Goal: Task Accomplishment & Management: Use online tool/utility

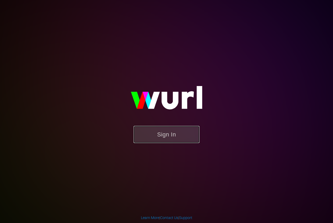
click at [165, 135] on button "Sign In" at bounding box center [167, 134] width 66 height 17
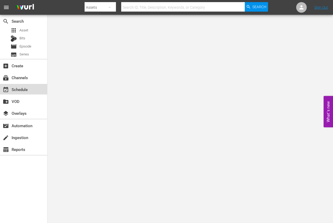
click at [26, 87] on div "event_available Schedule" at bounding box center [14, 88] width 29 height 5
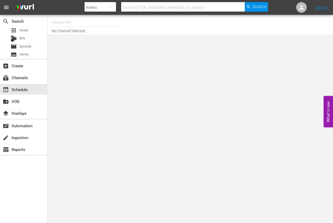
click at [58, 22] on input "text" at bounding box center [85, 22] width 67 height 13
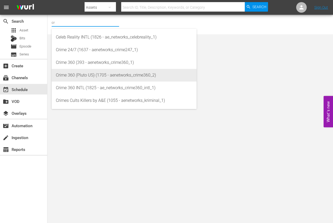
click at [80, 72] on div "Crime 360 (Pluto US) (1705 - aenetworks_crime360_2)" at bounding box center [124, 75] width 136 height 13
type input "Crime 360 (Pluto US) (1705 - aenetworks_crime360_2)"
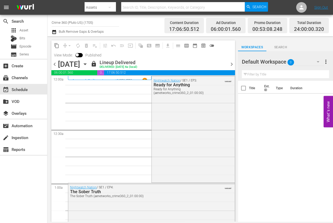
drag, startPoint x: 227, startPoint y: 53, endPoint x: 213, endPoint y: 54, distance: 14.3
click at [227, 53] on div "content_copy compress arrow_drop_down autorenew_outlined delete_forever_outline…" at bounding box center [143, 49] width 184 height 19
click at [86, 63] on icon "button" at bounding box center [85, 63] width 2 height 1
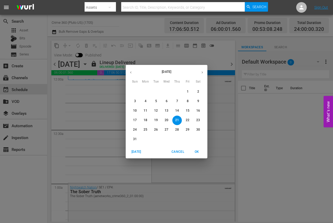
click at [148, 129] on span "25" at bounding box center [145, 129] width 9 height 4
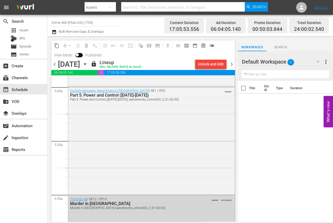
scroll to position [527, 0]
click at [88, 61] on icon "button" at bounding box center [85, 64] width 6 height 6
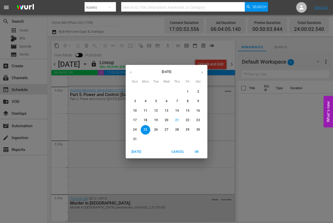
click at [156, 129] on p "26" at bounding box center [156, 129] width 4 height 4
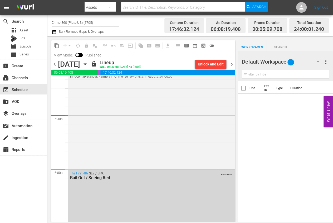
scroll to position [560, 0]
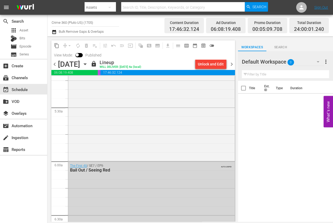
click at [88, 63] on icon "button" at bounding box center [85, 64] width 6 height 6
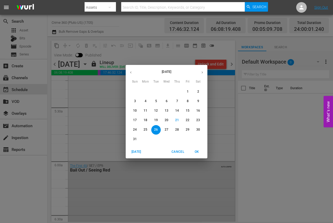
click at [166, 129] on p "27" at bounding box center [167, 129] width 4 height 4
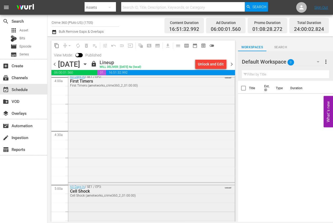
scroll to position [428, 0]
click at [86, 63] on icon "button" at bounding box center [85, 63] width 2 height 1
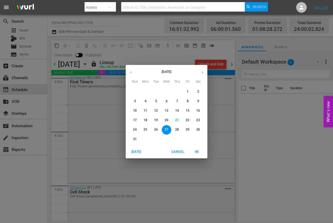
click at [173, 127] on span "28" at bounding box center [176, 129] width 9 height 4
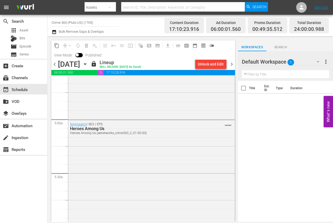
scroll to position [527, 0]
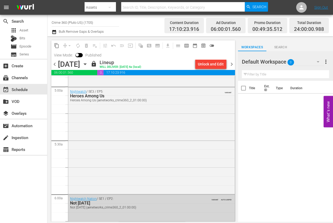
click at [88, 65] on icon "button" at bounding box center [85, 64] width 6 height 6
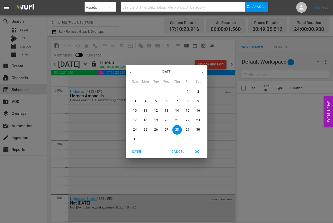
click at [191, 131] on span "29" at bounding box center [187, 129] width 9 height 4
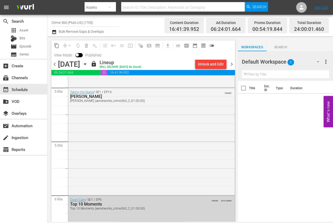
scroll to position [560, 0]
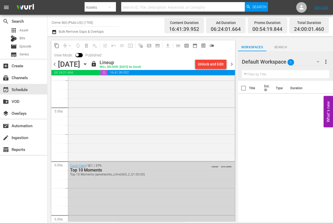
click at [88, 65] on icon "button" at bounding box center [85, 64] width 6 height 6
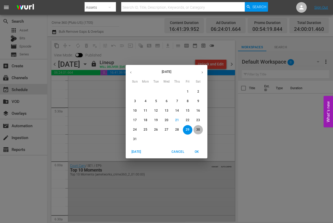
click at [199, 130] on p "30" at bounding box center [198, 129] width 4 height 4
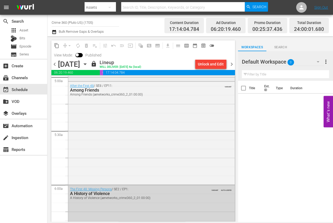
scroll to position [560, 0]
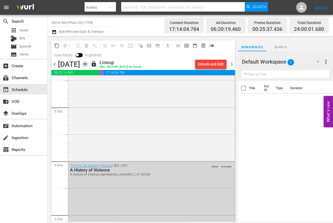
click at [88, 61] on icon "button" at bounding box center [85, 64] width 6 height 6
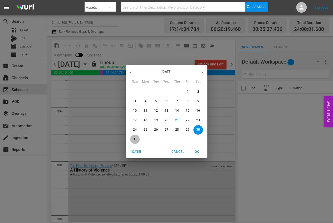
click at [135, 139] on p "31" at bounding box center [135, 139] width 4 height 4
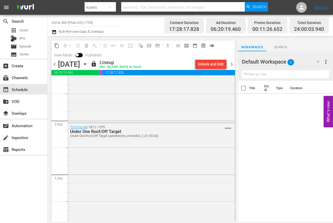
scroll to position [527, 0]
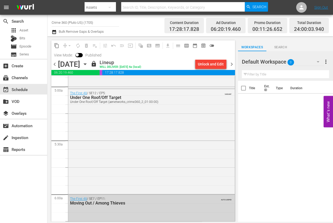
click at [88, 63] on icon "button" at bounding box center [85, 64] width 6 height 6
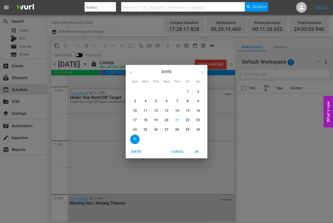
click at [203, 69] on button "button" at bounding box center [202, 72] width 10 height 10
click at [146, 90] on span "1" at bounding box center [145, 91] width 9 height 4
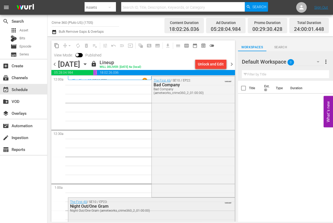
click at [165, 206] on div "Night Out/One Gram" at bounding box center [138, 205] width 136 height 5
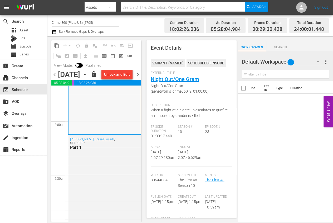
scroll to position [198, 0]
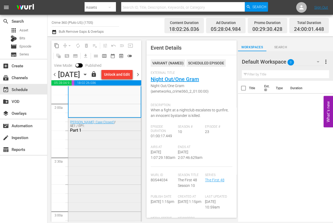
click at [96, 158] on div "[PERSON_NAME]: Case Closed? / SE1 / EP1: Part 1" at bounding box center [104, 220] width 73 height 205
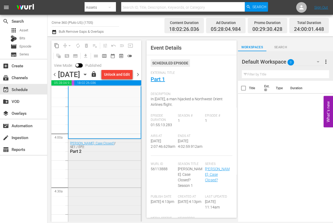
scroll to position [395, 0]
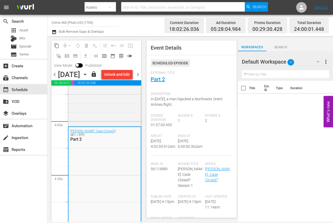
click at [88, 77] on icon "button" at bounding box center [85, 74] width 6 height 6
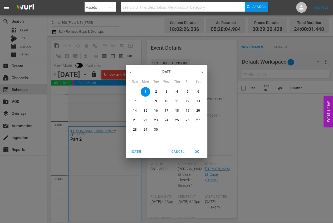
click at [156, 90] on p "2" at bounding box center [156, 91] width 2 height 4
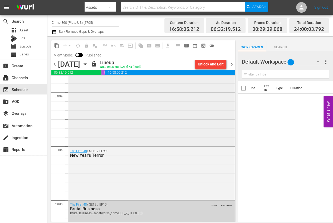
scroll to position [527, 0]
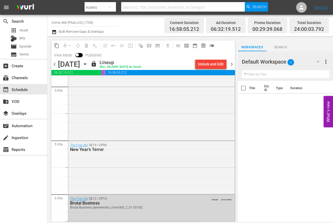
click at [88, 63] on icon "button" at bounding box center [85, 64] width 6 height 6
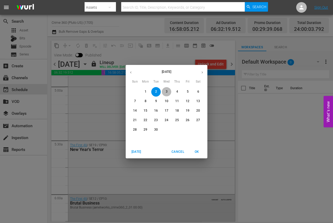
click at [167, 92] on p "3" at bounding box center [166, 91] width 2 height 4
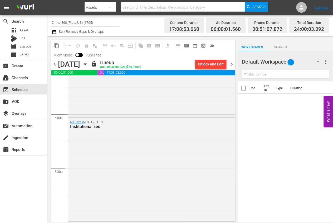
scroll to position [527, 0]
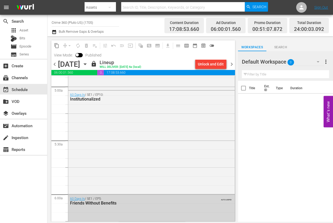
click at [88, 63] on icon "button" at bounding box center [85, 64] width 6 height 6
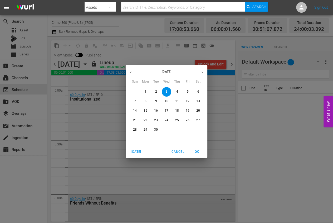
click at [176, 90] on p "4" at bounding box center [177, 91] width 2 height 4
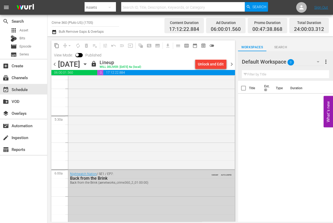
scroll to position [560, 0]
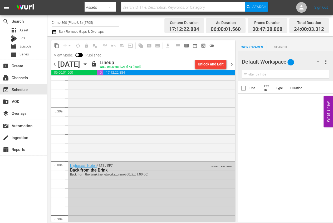
click at [88, 64] on icon "button" at bounding box center [85, 64] width 6 height 6
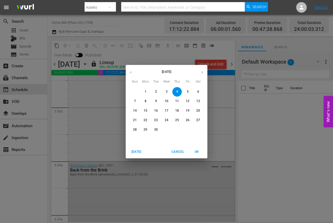
click at [187, 91] on p "5" at bounding box center [187, 91] width 2 height 4
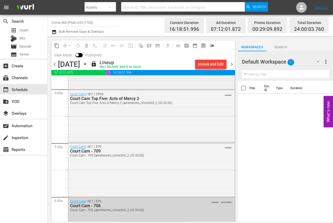
scroll to position [527, 0]
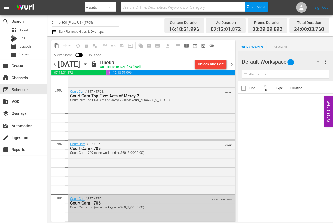
click at [86, 65] on icon "button" at bounding box center [85, 63] width 2 height 1
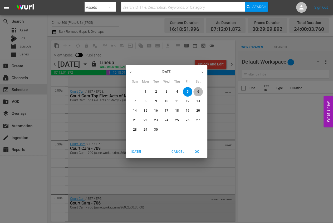
click at [198, 92] on p "6" at bounding box center [198, 91] width 2 height 4
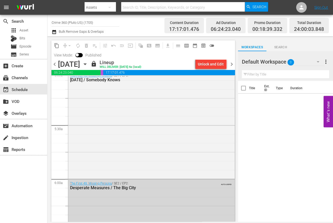
scroll to position [560, 0]
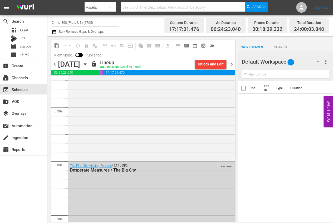
click at [88, 62] on icon "button" at bounding box center [85, 64] width 6 height 6
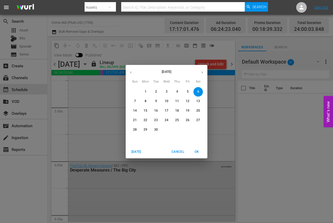
click at [135, 101] on p "7" at bounding box center [135, 101] width 2 height 4
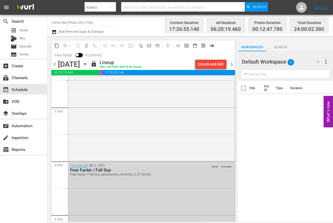
scroll to position [593, 0]
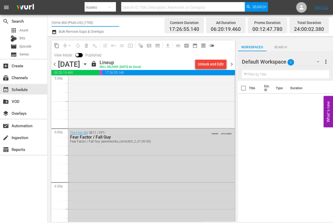
click at [86, 21] on input "Crime 360 (Pluto US) (1705)" at bounding box center [85, 22] width 67 height 13
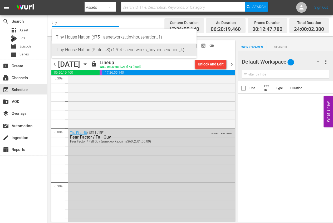
click at [96, 49] on div "Tiny House Nation (Pluto US) (1704 - aenetworks_tinyhousenation_4)" at bounding box center [124, 49] width 136 height 13
type input "Tiny House Nation (Pluto US) (1704 - aenetworks_tinyhousenation_4)"
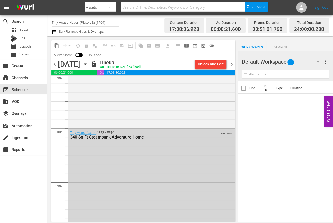
click at [88, 62] on icon "button" at bounding box center [85, 64] width 6 height 6
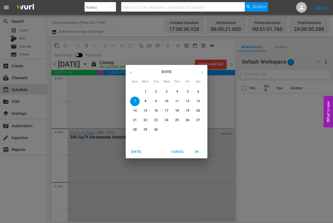
click at [131, 72] on icon "button" at bounding box center [131, 72] width 4 height 4
click at [146, 128] on p "25" at bounding box center [146, 129] width 4 height 4
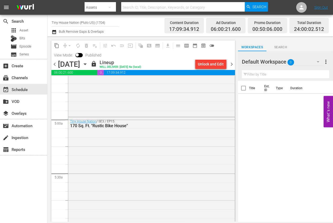
scroll to position [527, 0]
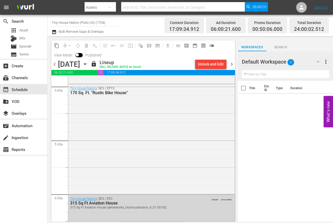
click at [88, 65] on icon "button" at bounding box center [85, 64] width 6 height 6
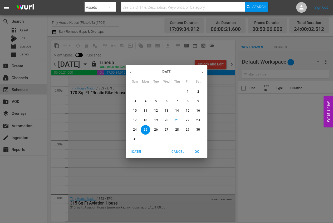
click at [153, 128] on span "26" at bounding box center [155, 129] width 9 height 4
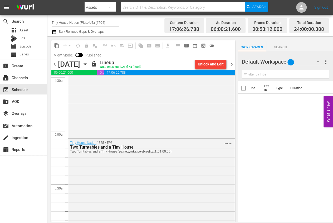
scroll to position [527, 0]
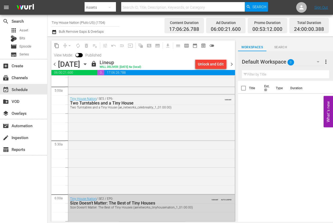
click at [88, 65] on icon "button" at bounding box center [85, 64] width 6 height 6
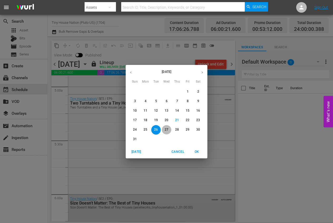
click at [165, 128] on p "27" at bounding box center [167, 129] width 4 height 4
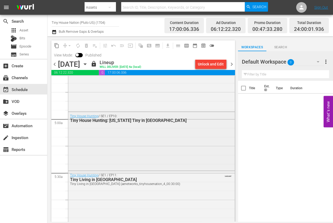
scroll to position [494, 0]
click at [88, 62] on icon "button" at bounding box center [85, 64] width 6 height 6
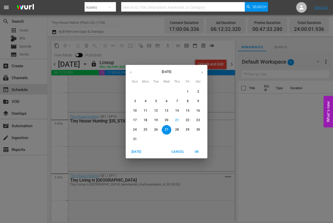
click at [173, 130] on span "28" at bounding box center [176, 129] width 9 height 4
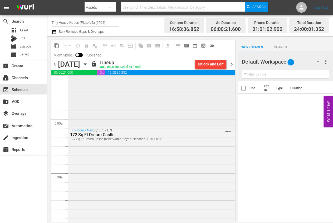
scroll to position [560, 0]
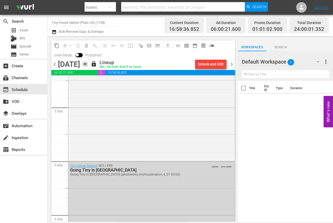
click at [88, 64] on icon "button" at bounding box center [85, 64] width 6 height 6
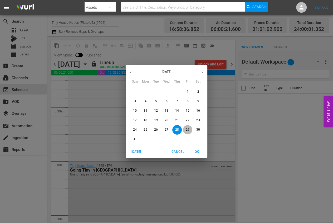
click at [187, 128] on p "29" at bounding box center [188, 129] width 4 height 4
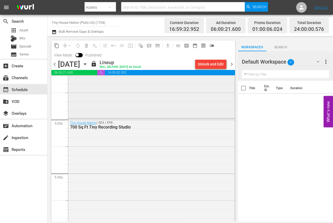
scroll to position [527, 0]
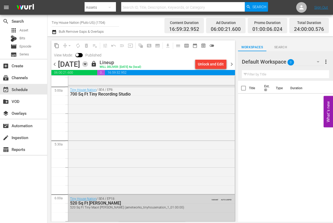
click at [88, 62] on icon "button" at bounding box center [85, 64] width 6 height 6
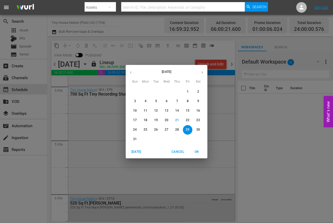
click at [198, 128] on p "30" at bounding box center [198, 129] width 4 height 4
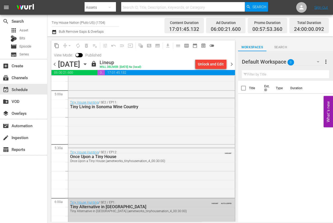
scroll to position [527, 0]
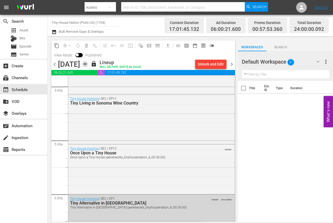
click at [88, 63] on icon "button" at bounding box center [85, 64] width 6 height 6
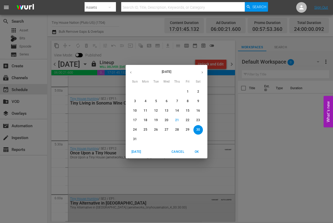
click at [133, 136] on button "31" at bounding box center [134, 138] width 9 height 9
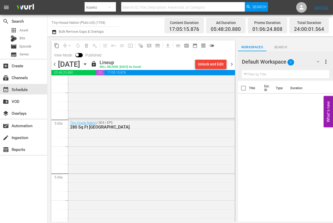
scroll to position [527, 0]
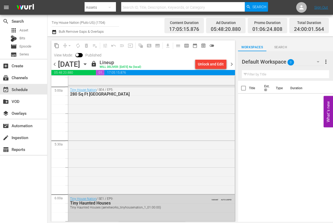
click at [88, 64] on icon "button" at bounding box center [85, 64] width 6 height 6
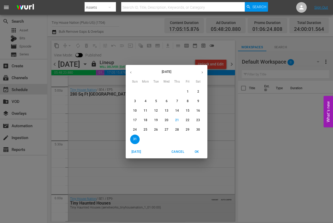
click at [200, 73] on button "button" at bounding box center [202, 72] width 10 height 10
click at [144, 90] on p "1" at bounding box center [145, 91] width 2 height 4
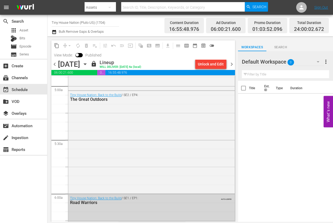
scroll to position [560, 0]
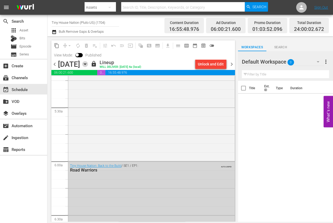
click at [88, 65] on icon "button" at bounding box center [85, 64] width 6 height 6
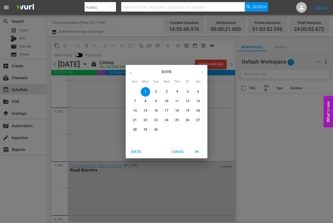
click at [158, 91] on span "2" at bounding box center [155, 91] width 9 height 4
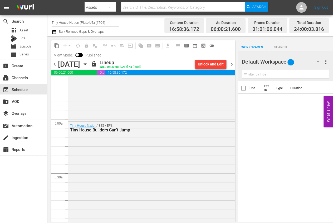
scroll to position [527, 0]
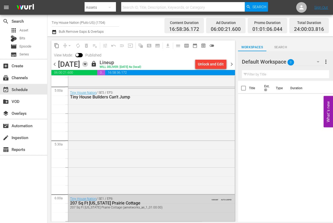
click at [88, 63] on icon "button" at bounding box center [85, 64] width 6 height 6
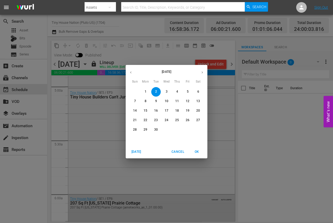
click at [165, 89] on span "3" at bounding box center [166, 91] width 9 height 4
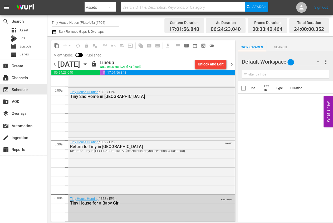
scroll to position [560, 0]
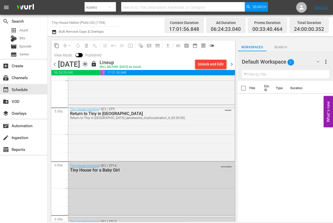
click at [86, 64] on icon "button" at bounding box center [85, 63] width 2 height 1
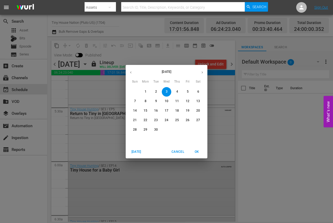
click at [176, 89] on button "4" at bounding box center [176, 91] width 9 height 9
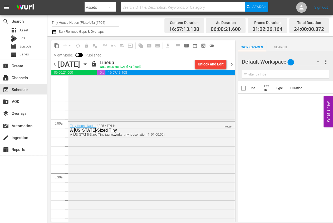
scroll to position [527, 0]
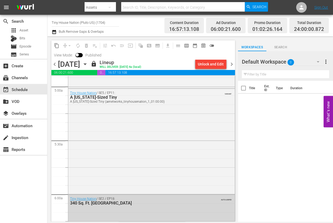
click at [88, 62] on icon "button" at bounding box center [85, 64] width 6 height 6
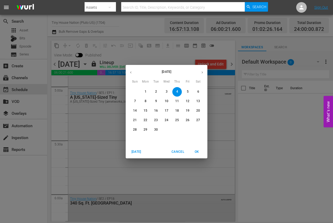
click at [187, 90] on p "5" at bounding box center [187, 91] width 2 height 4
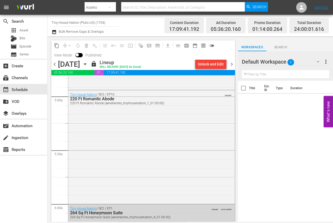
scroll to position [527, 0]
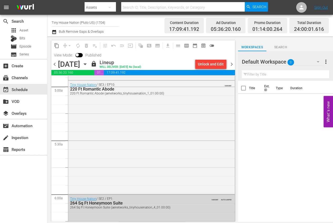
click at [88, 63] on icon "button" at bounding box center [85, 64] width 6 height 6
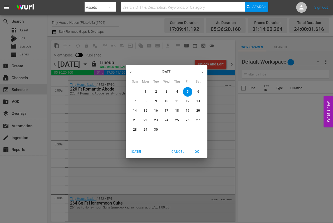
click at [199, 90] on span "6" at bounding box center [197, 91] width 9 height 4
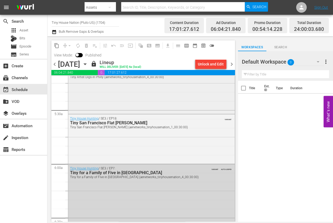
scroll to position [560, 0]
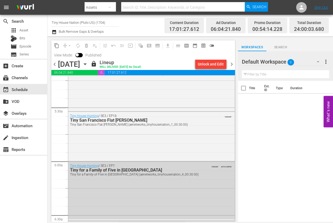
click at [88, 62] on icon "button" at bounding box center [85, 64] width 6 height 6
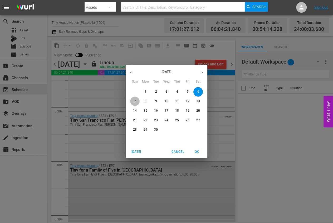
click at [135, 99] on p "7" at bounding box center [135, 101] width 2 height 4
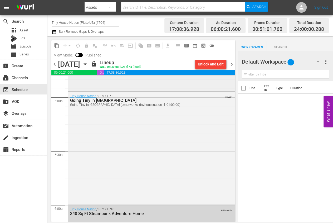
scroll to position [527, 0]
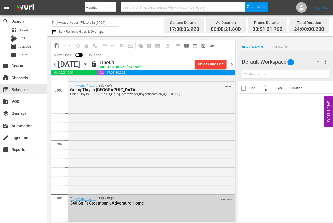
click at [103, 18] on input "Tiny House Nation (Pluto US) (1704)" at bounding box center [85, 22] width 67 height 13
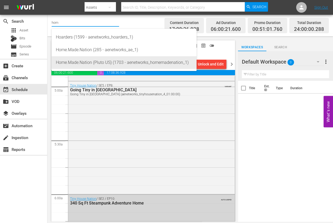
click at [100, 61] on div "Home.Made.Nation (Pluto US) (1703 - aenetworks_homemadenation_1)" at bounding box center [124, 62] width 136 height 13
type input "Home.Made.Nation (Pluto US) (1703 - aenetworks_homemadenation_1)"
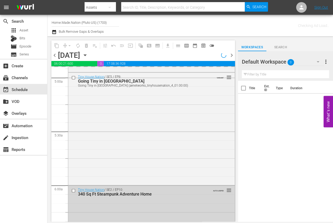
click at [88, 56] on icon "button" at bounding box center [85, 55] width 6 height 6
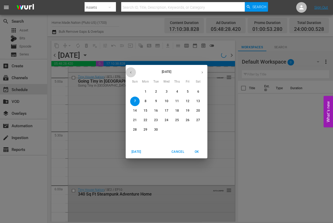
click at [132, 70] on icon "button" at bounding box center [131, 72] width 4 height 4
click at [146, 129] on p "25" at bounding box center [146, 129] width 4 height 4
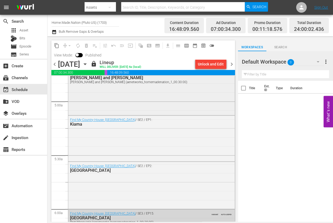
scroll to position [527, 0]
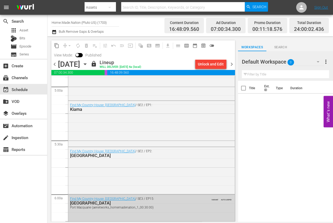
click at [88, 62] on icon "button" at bounding box center [85, 64] width 6 height 6
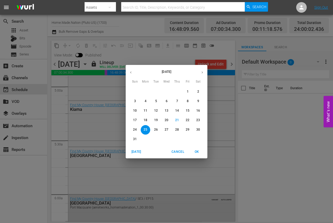
click at [155, 128] on p "26" at bounding box center [156, 129] width 4 height 4
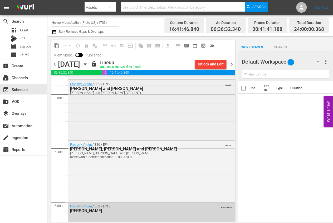
scroll to position [560, 0]
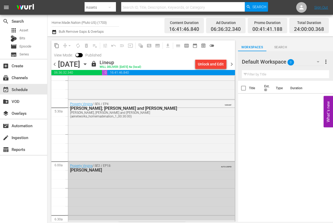
click at [88, 63] on icon "button" at bounding box center [85, 64] width 6 height 6
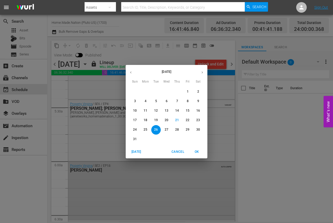
click at [165, 126] on button "27" at bounding box center [166, 129] width 9 height 9
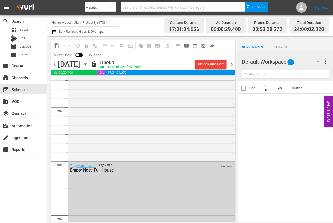
scroll to position [527, 0]
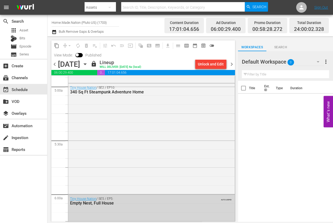
click at [88, 62] on icon "button" at bounding box center [85, 64] width 6 height 6
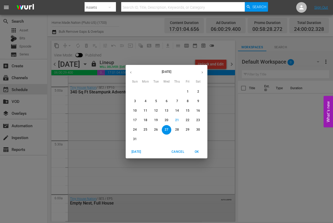
click at [176, 127] on p "28" at bounding box center [177, 129] width 4 height 4
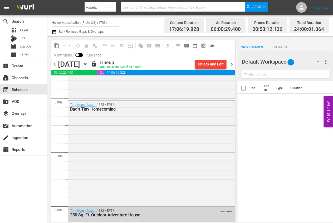
scroll to position [527, 0]
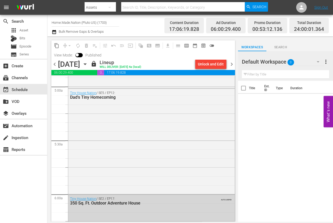
click at [88, 65] on icon "button" at bounding box center [85, 64] width 6 height 6
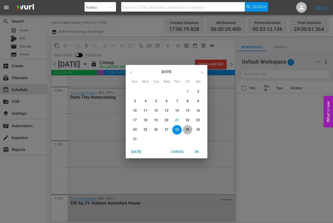
click at [188, 129] on p "29" at bounding box center [188, 129] width 4 height 4
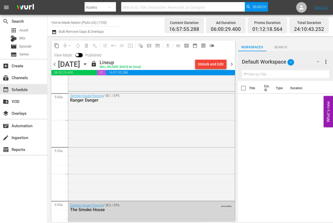
scroll to position [527, 0]
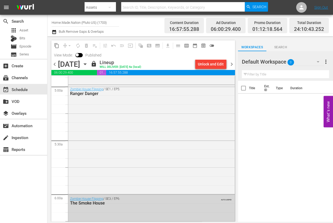
click at [88, 63] on icon "button" at bounding box center [85, 64] width 6 height 6
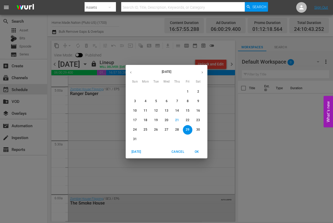
click at [201, 129] on span "30" at bounding box center [197, 129] width 9 height 4
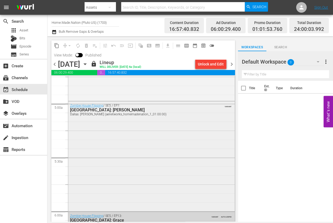
scroll to position [560, 0]
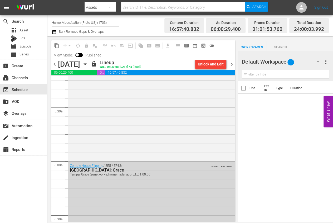
click at [88, 62] on icon "button" at bounding box center [85, 64] width 6 height 6
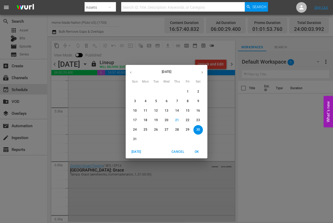
click at [132, 140] on span "31" at bounding box center [134, 139] width 9 height 4
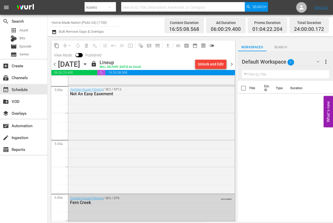
scroll to position [560, 0]
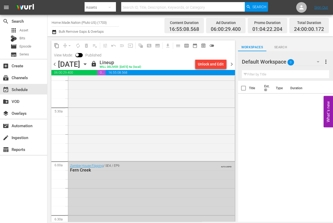
click at [78, 23] on input "Home.Made.Nation (Pluto US) (1703)" at bounding box center [85, 22] width 67 height 13
click at [88, 65] on icon "button" at bounding box center [85, 64] width 6 height 6
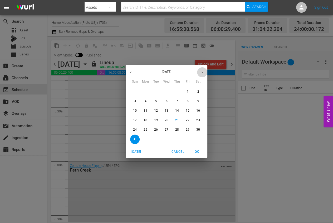
click at [199, 71] on button "button" at bounding box center [202, 72] width 10 height 10
click at [145, 90] on p "1" at bounding box center [145, 91] width 2 height 4
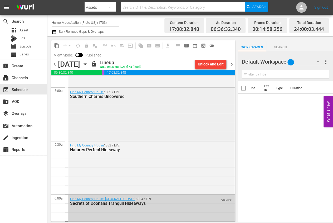
scroll to position [527, 0]
click at [88, 64] on icon "button" at bounding box center [85, 64] width 6 height 6
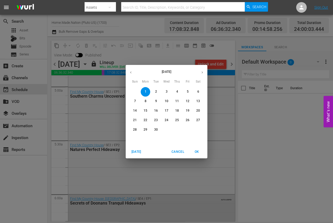
click at [156, 90] on p "2" at bounding box center [156, 91] width 2 height 4
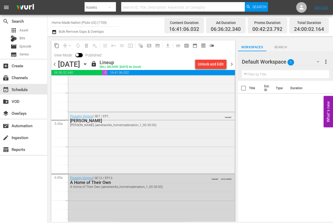
scroll to position [560, 0]
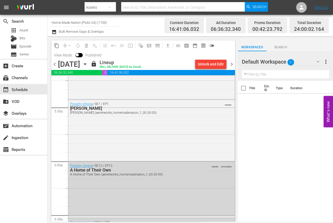
click at [88, 61] on icon "button" at bounding box center [85, 64] width 6 height 6
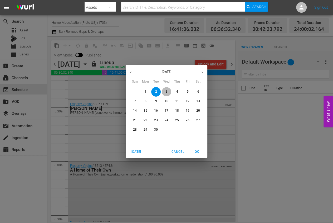
click at [167, 89] on p "3" at bounding box center [166, 91] width 2 height 4
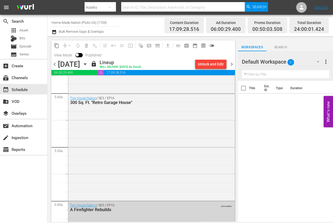
scroll to position [527, 0]
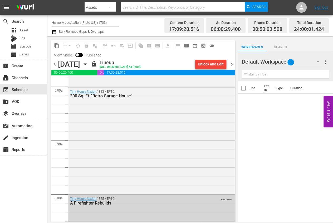
click at [86, 63] on icon "button" at bounding box center [85, 63] width 2 height 1
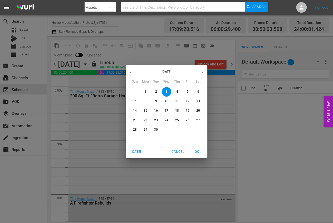
click at [177, 91] on p "4" at bounding box center [177, 91] width 2 height 4
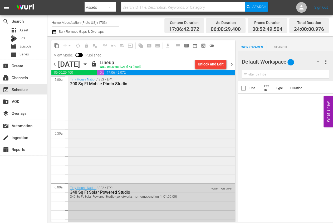
scroll to position [527, 0]
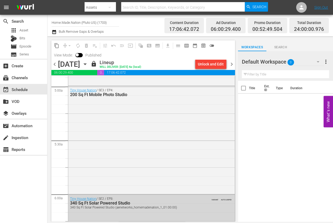
click at [88, 62] on icon "button" at bounding box center [85, 64] width 6 height 6
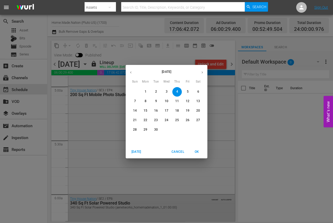
click at [188, 91] on p "5" at bounding box center [187, 91] width 2 height 4
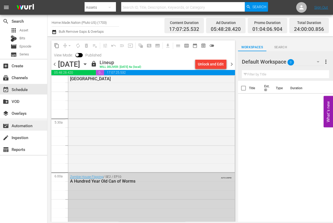
scroll to position [560, 0]
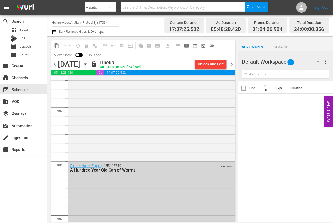
click at [88, 63] on icon "button" at bounding box center [85, 64] width 6 height 6
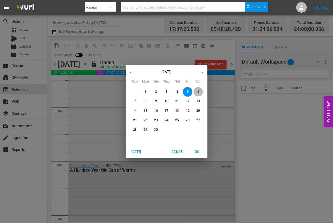
click at [195, 89] on span "6" at bounding box center [197, 91] width 9 height 4
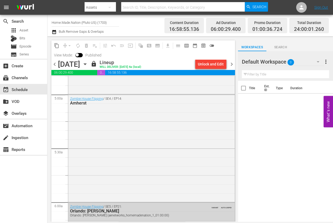
scroll to position [527, 0]
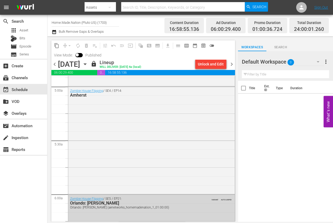
click at [88, 65] on icon "button" at bounding box center [85, 64] width 6 height 6
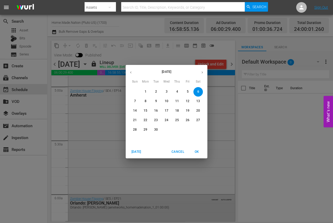
click at [133, 99] on span "7" at bounding box center [134, 101] width 9 height 4
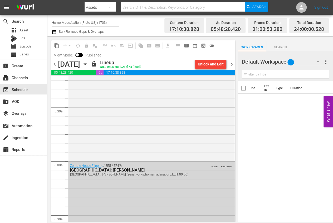
scroll to position [527, 0]
